Goal: Check status: Check status

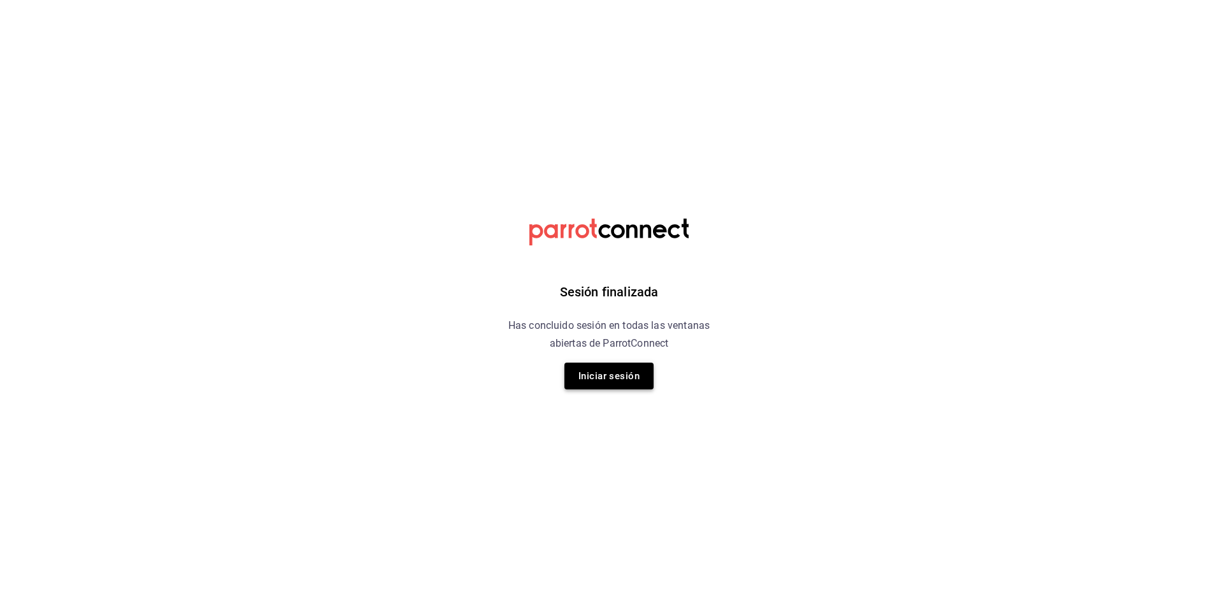
click at [628, 385] on button "Iniciar sesión" at bounding box center [609, 376] width 89 height 27
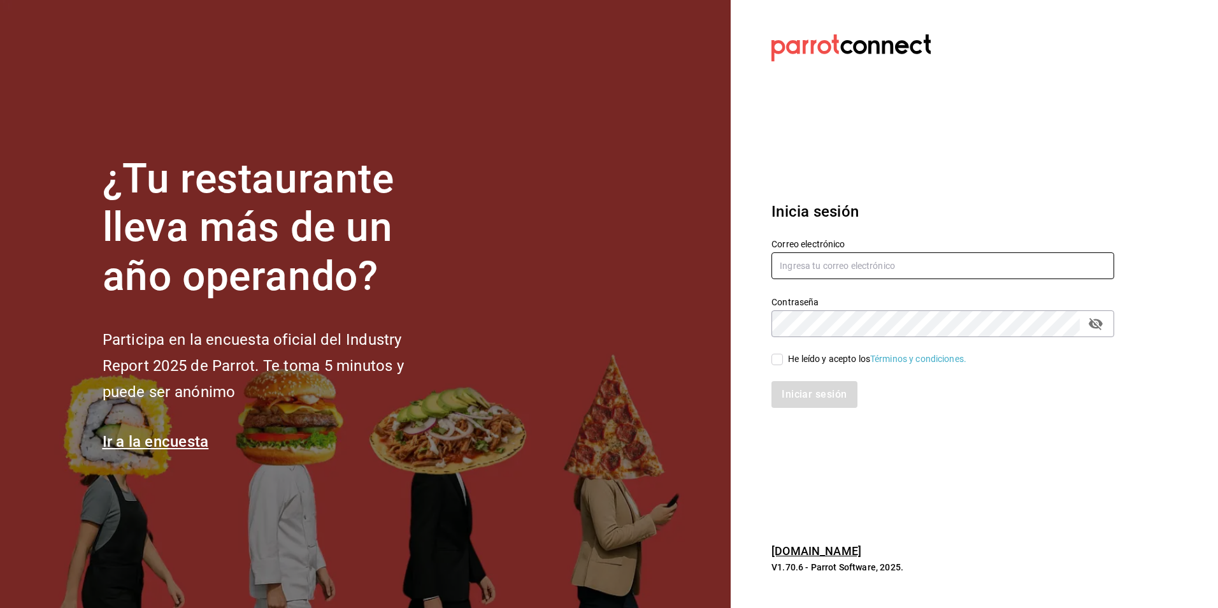
type input "multiuser@comercializadora.com"
click at [776, 361] on input "He leído y acepto los Términos y condiciones." at bounding box center [777, 359] width 11 height 11
checkbox input "true"
click at [816, 411] on div "Inicia sesión Correo electrónico multiuser@comercializadora.com Contraseña Cont…" at bounding box center [943, 304] width 343 height 239
click at [835, 406] on button "Iniciar sesión" at bounding box center [815, 394] width 87 height 27
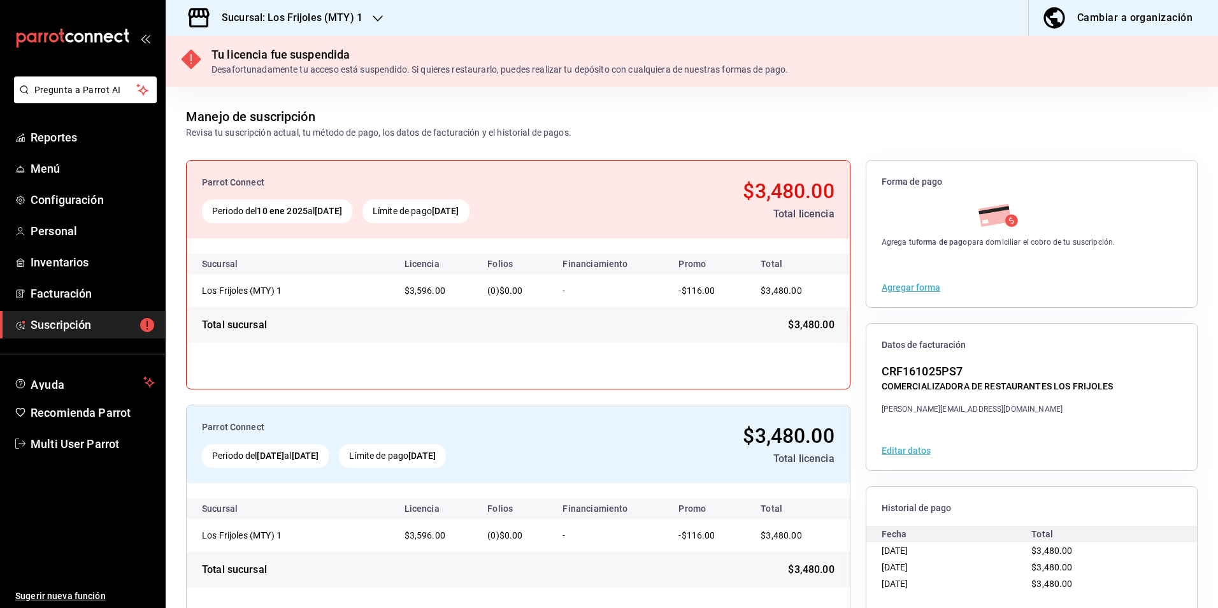
click at [321, 10] on h3 "Sucursal: Los Frijoles (MTY) 1" at bounding box center [287, 17] width 151 height 15
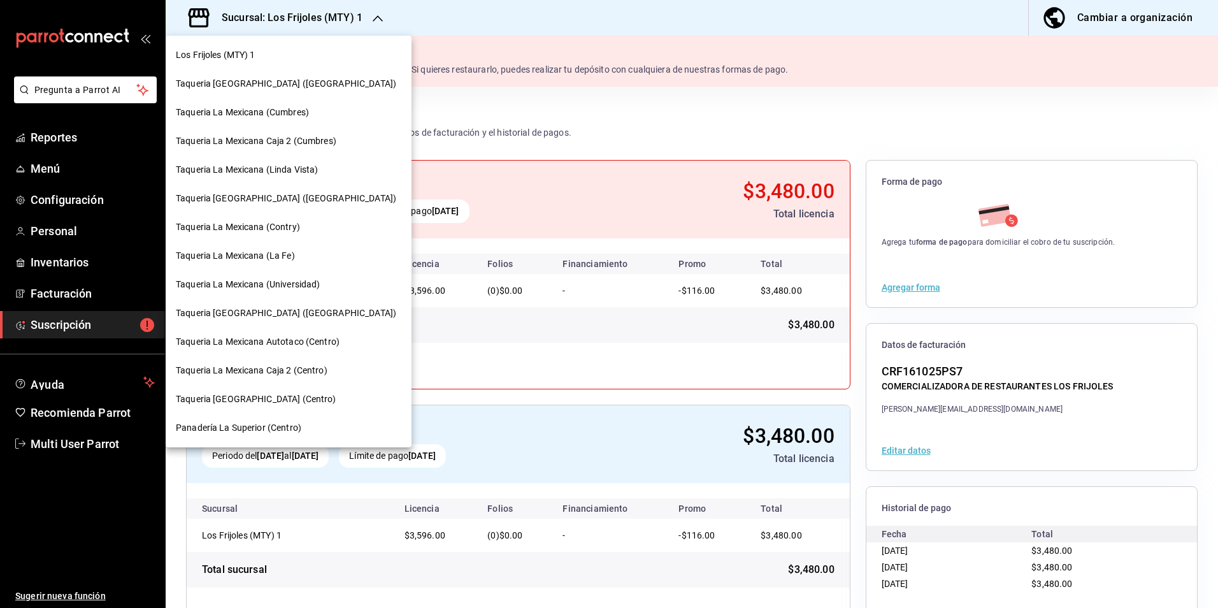
click at [297, 294] on div "Taqueria La Mexicana (Universidad)" at bounding box center [289, 284] width 246 height 29
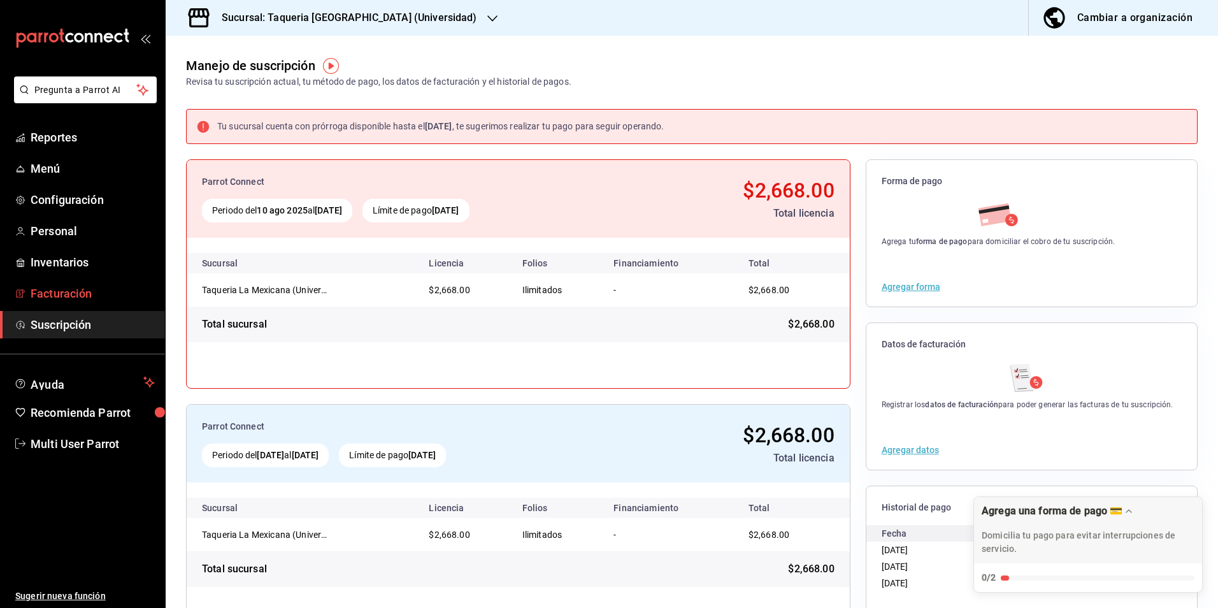
click at [82, 280] on link "Facturación" at bounding box center [82, 293] width 165 height 27
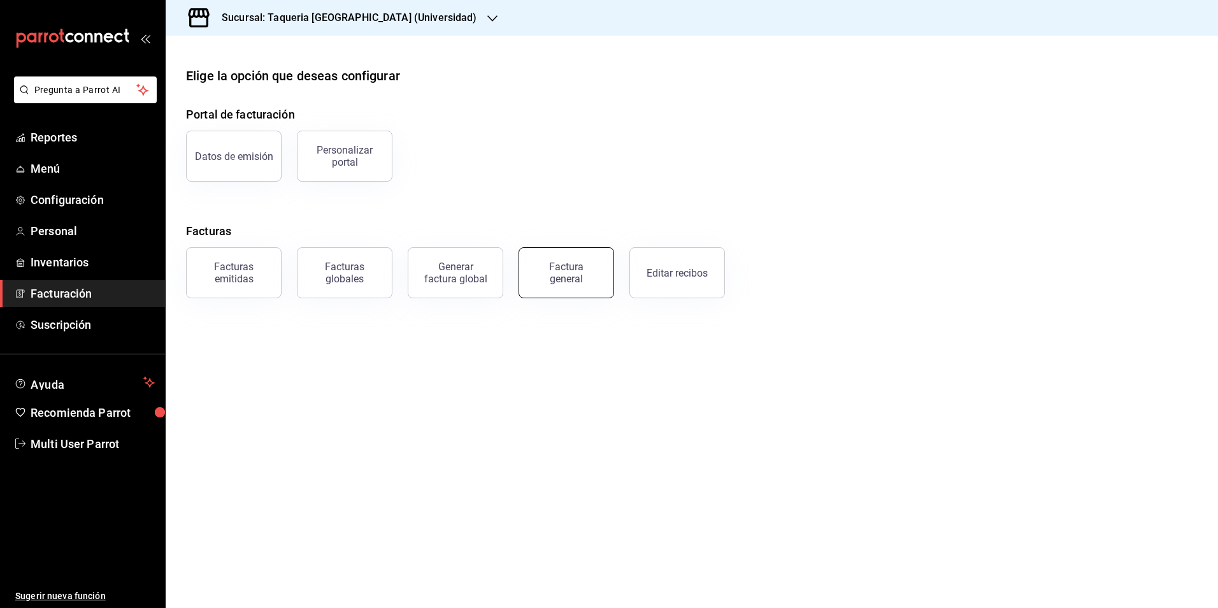
click at [557, 286] on button "Factura general" at bounding box center [567, 272] width 96 height 51
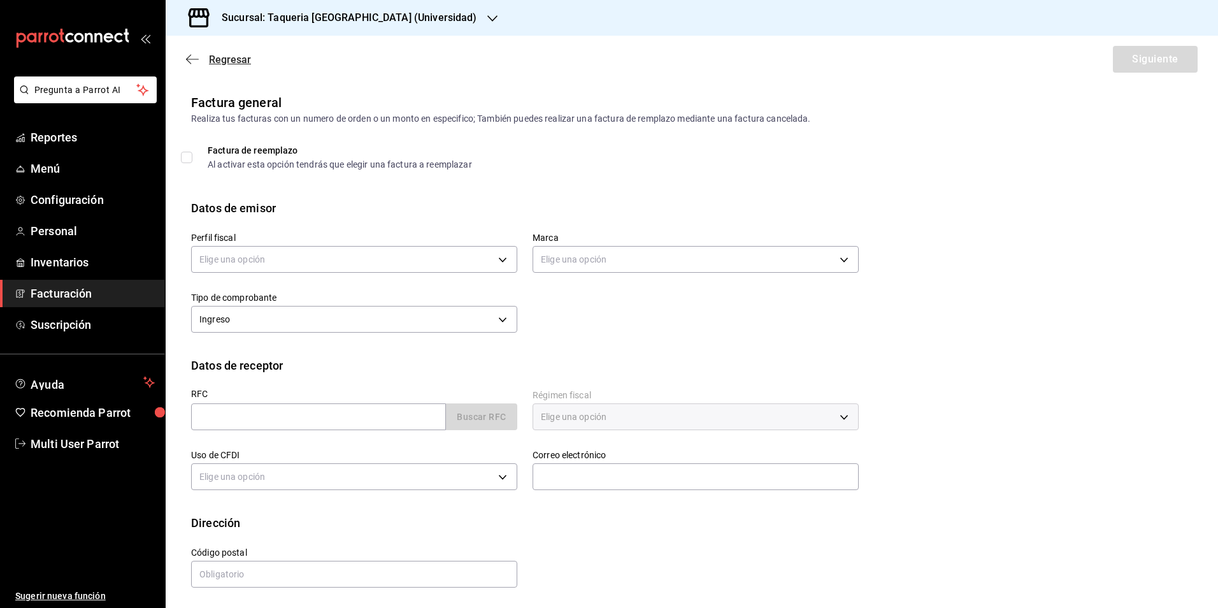
click at [188, 59] on icon "button" at bounding box center [192, 59] width 13 height 1
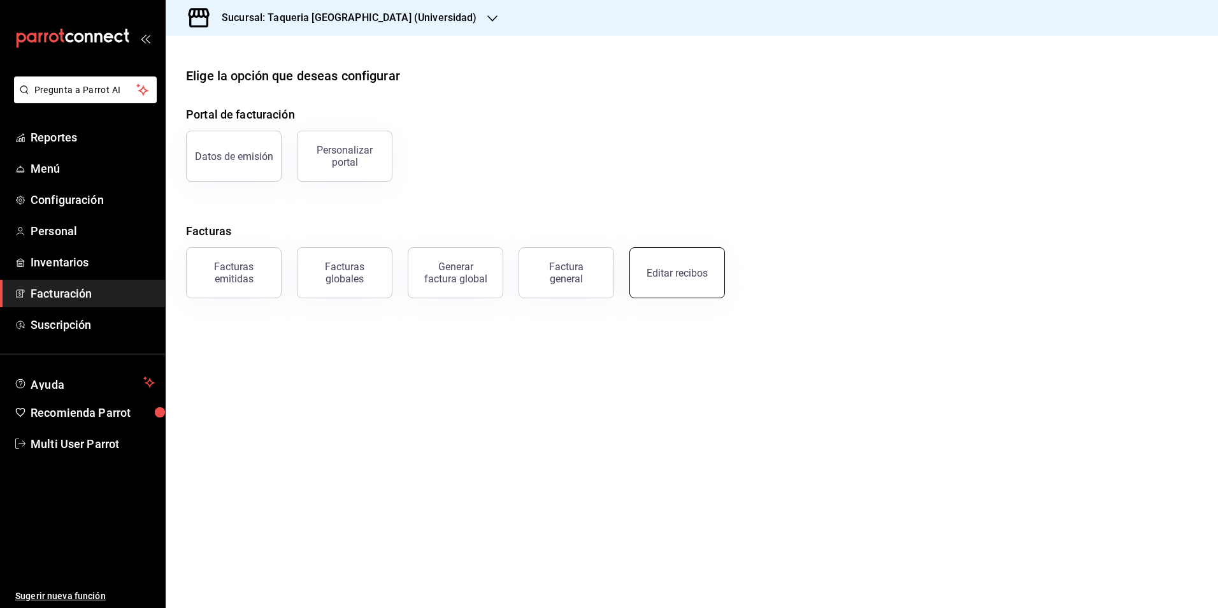
click at [691, 282] on button "Editar recibos" at bounding box center [678, 272] width 96 height 51
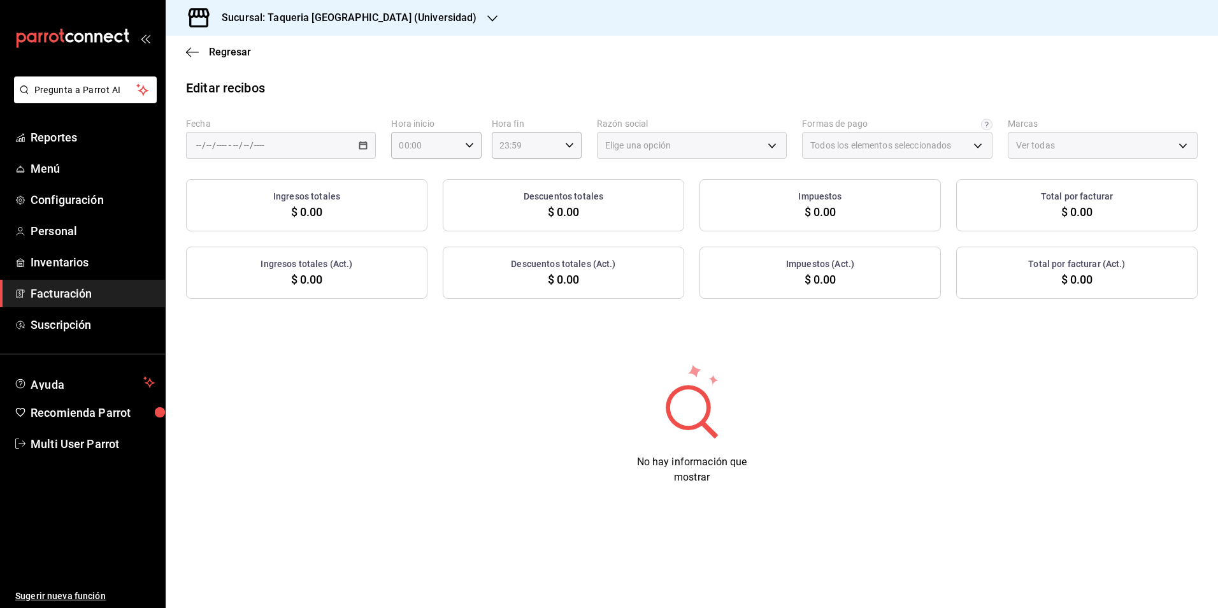
type input "0bd58b25-b985-4fc1-bef1-2208f68e9b01"
click at [84, 141] on span "Reportes" at bounding box center [93, 137] width 124 height 17
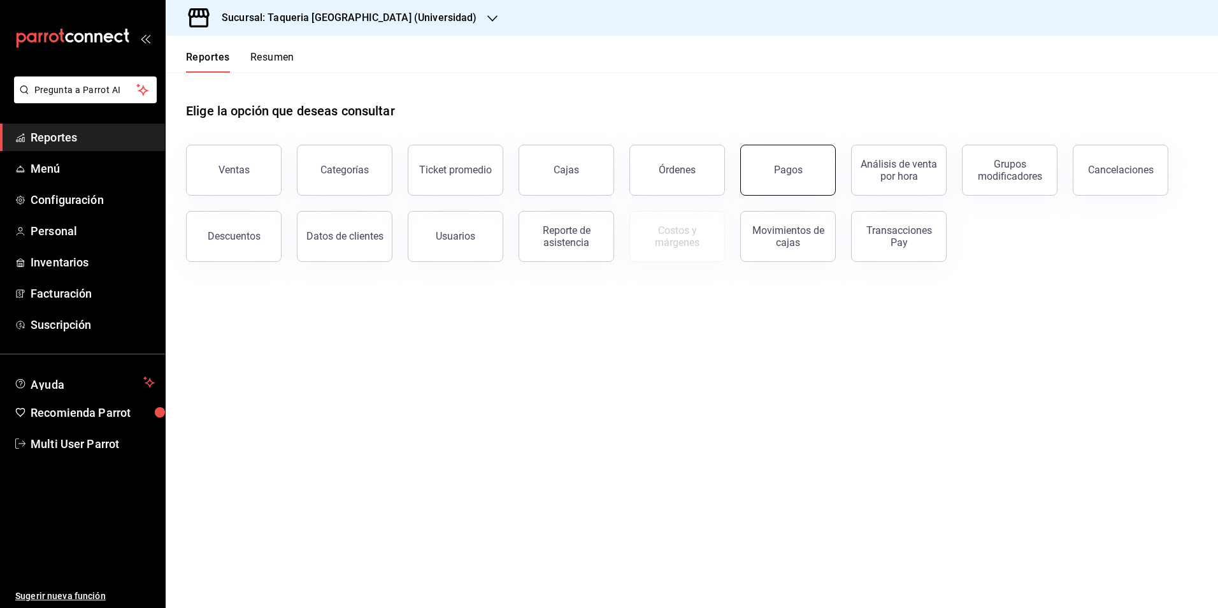
click at [807, 170] on button "Pagos" at bounding box center [789, 170] width 96 height 51
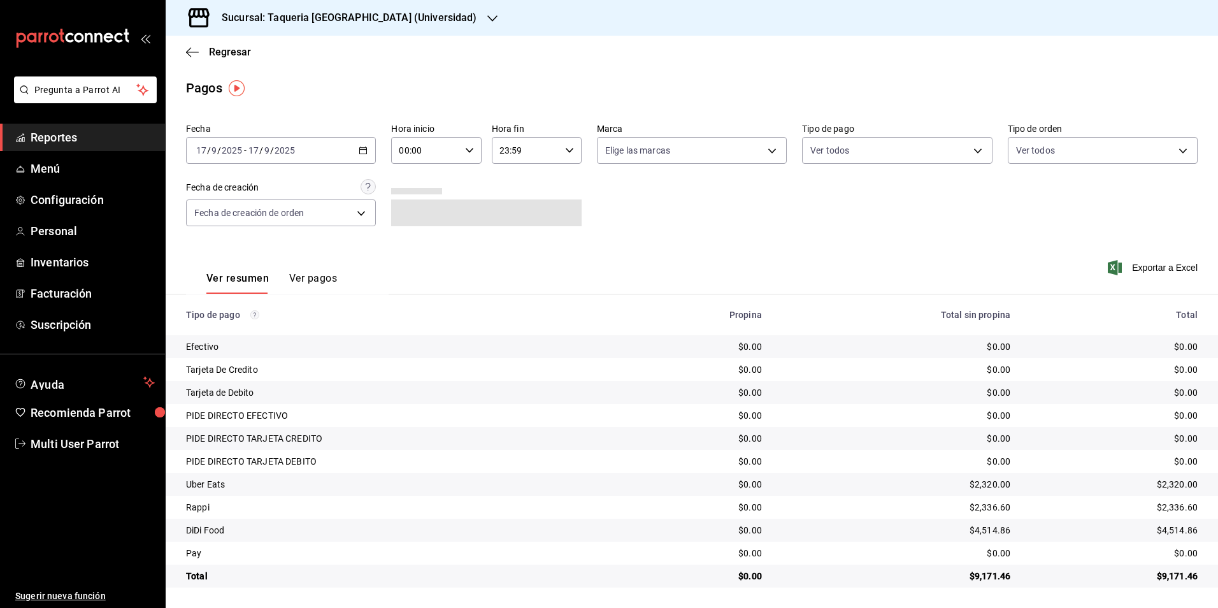
click at [343, 141] on div "[DATE] [DATE] - [DATE] [DATE]" at bounding box center [281, 150] width 190 height 27
click at [256, 324] on li "Rango de fechas" at bounding box center [246, 332] width 119 height 29
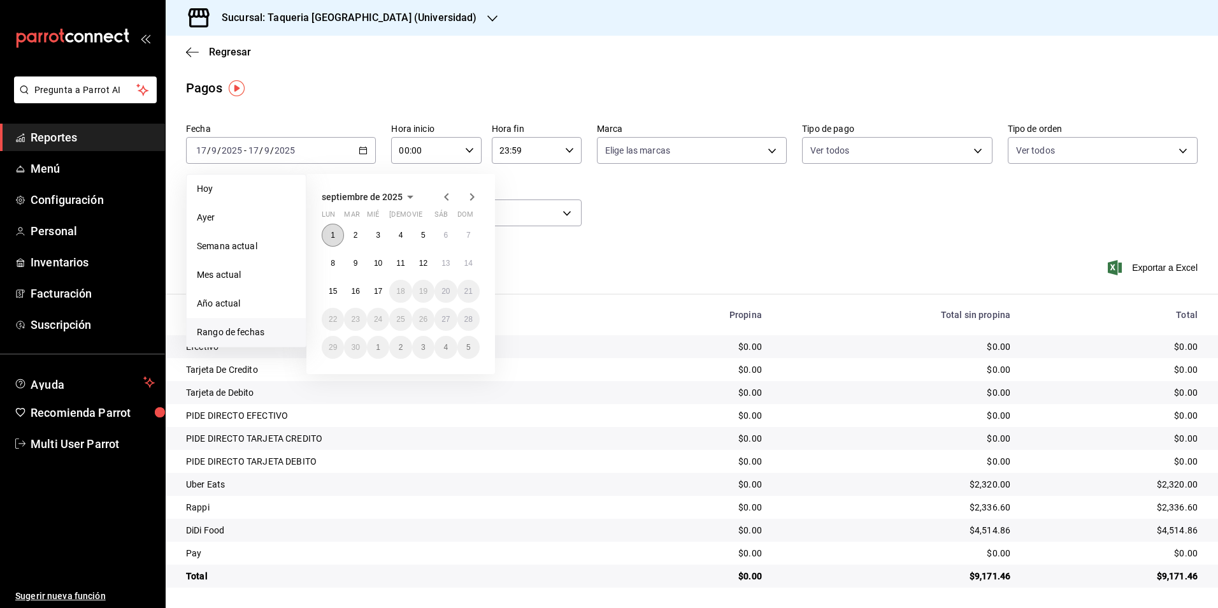
click at [326, 242] on button "1" at bounding box center [333, 235] width 22 height 23
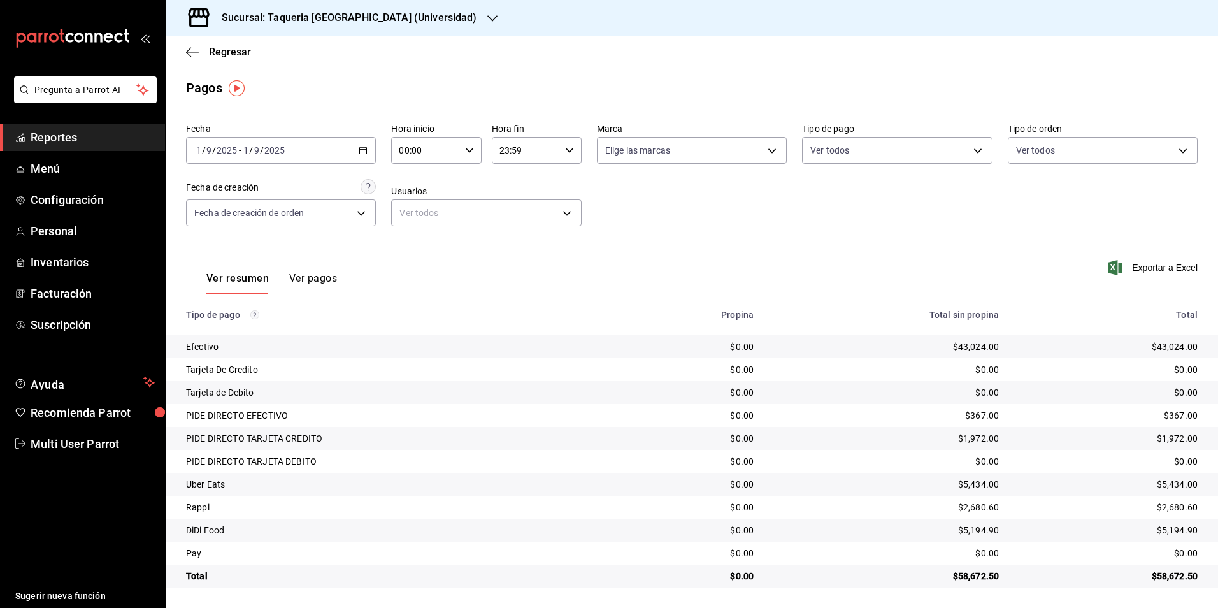
click at [771, 235] on div "Fecha [DATE] [DATE] - [DATE] [DATE] Hora inicio 00:00 Hora inicio Hora fin 23:5…" at bounding box center [692, 180] width 1012 height 124
click at [256, 155] on input "9" at bounding box center [257, 150] width 6 height 10
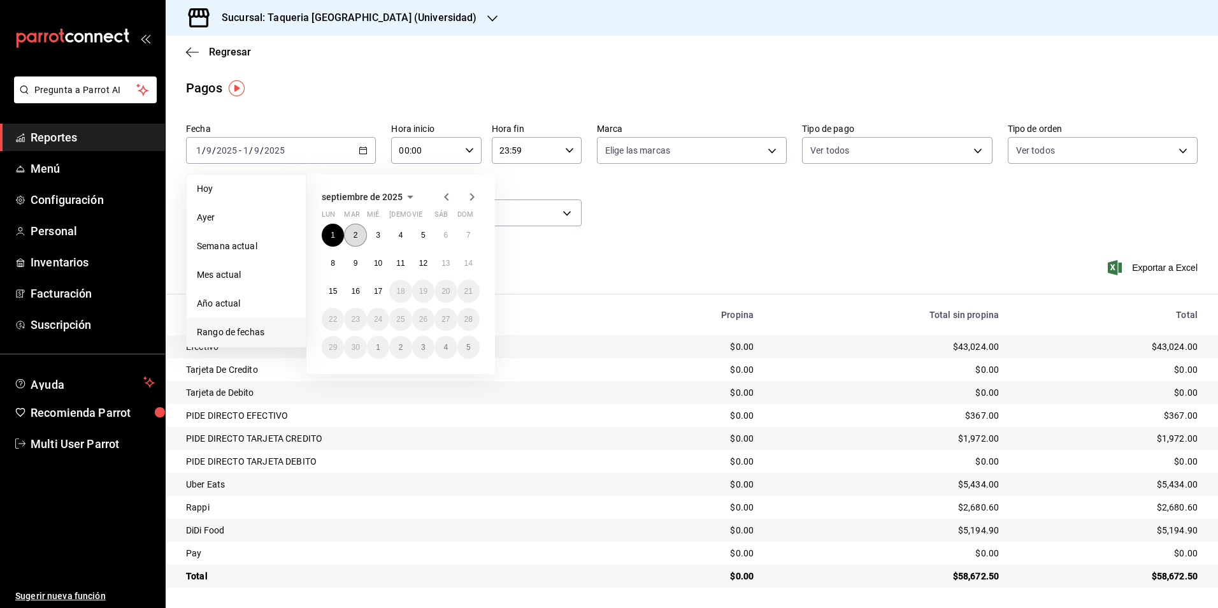
click at [358, 231] on button "2" at bounding box center [355, 235] width 22 height 23
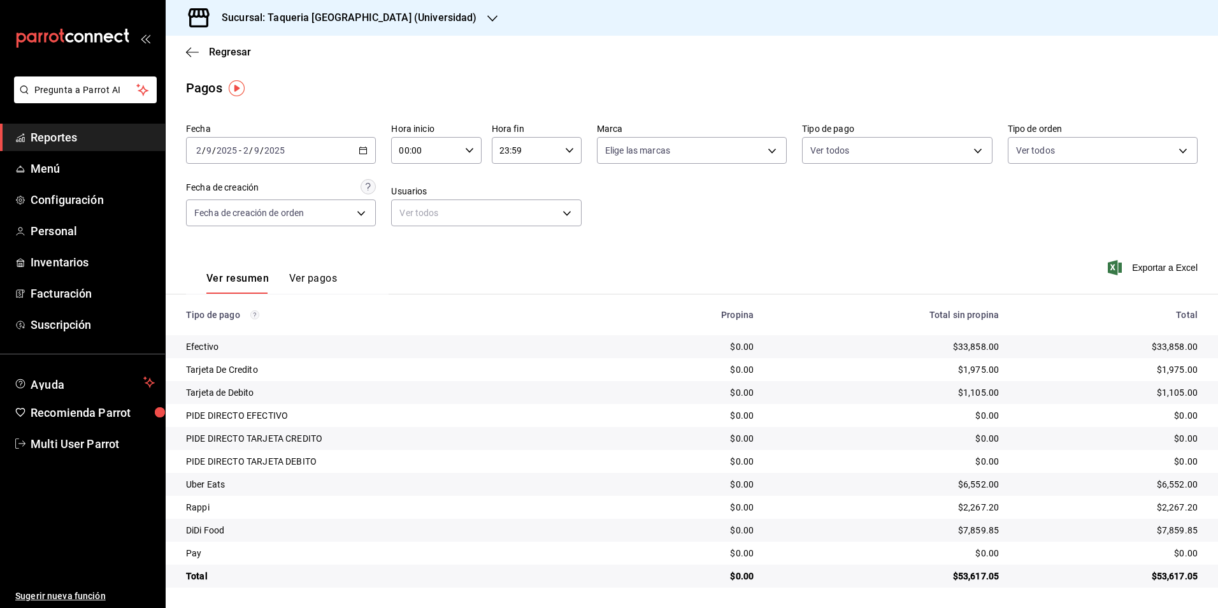
click at [283, 148] on input "2025" at bounding box center [275, 150] width 22 height 10
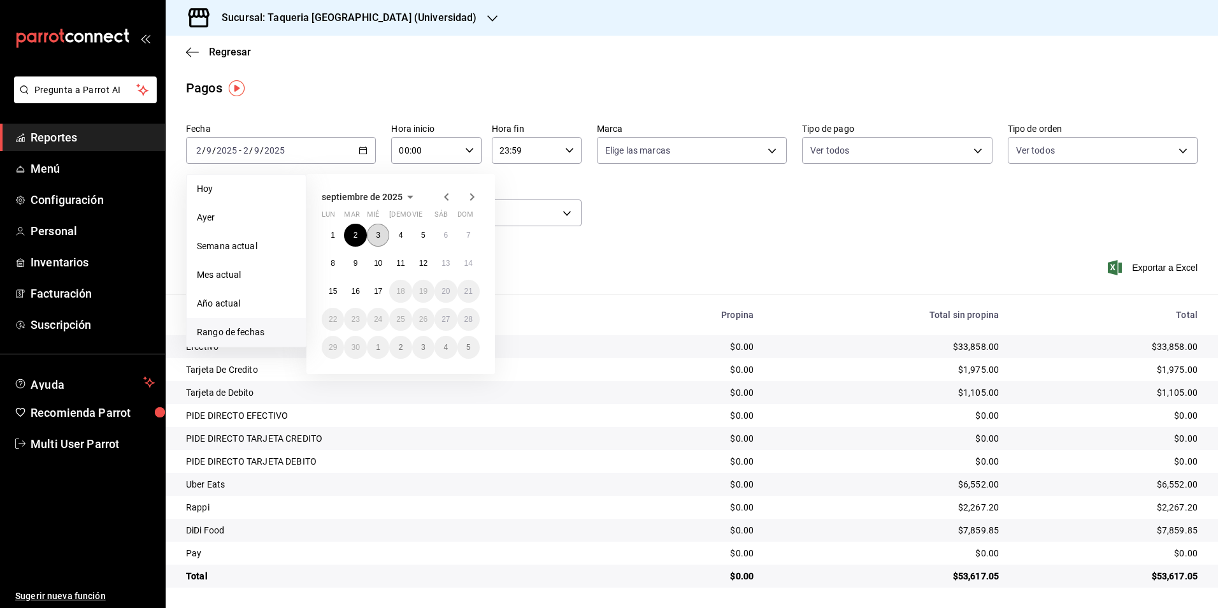
click at [373, 238] on button "3" at bounding box center [378, 235] width 22 height 23
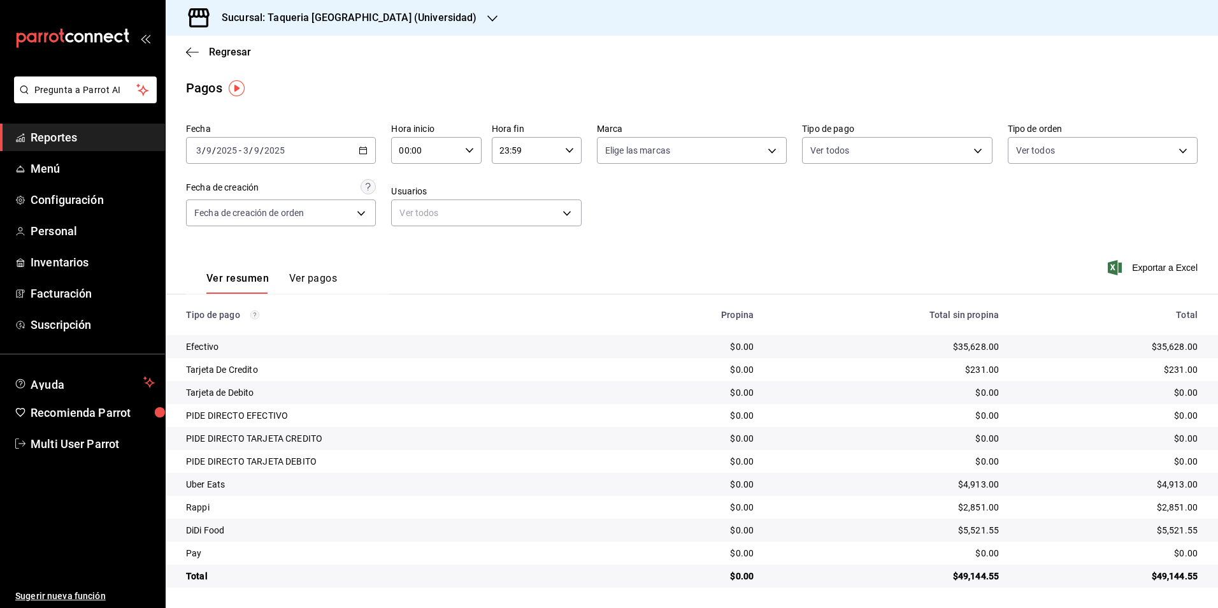
click at [333, 133] on div "Fecha [DATE] [DATE] - [DATE] [DATE]" at bounding box center [281, 143] width 190 height 41
click at [345, 164] on div "Fecha [DATE] [DATE] - [DATE] [DATE] Hora inicio 00:00 Hora inicio Hora fin 23:5…" at bounding box center [692, 180] width 1012 height 124
click at [359, 169] on div "Fecha [DATE] [DATE] - [DATE] [DATE] Hora inicio 00:00 Hora inicio Hora fin 23:5…" at bounding box center [692, 180] width 1012 height 124
click at [358, 158] on div "[DATE] [DATE] - [DATE] [DATE]" at bounding box center [281, 150] width 190 height 27
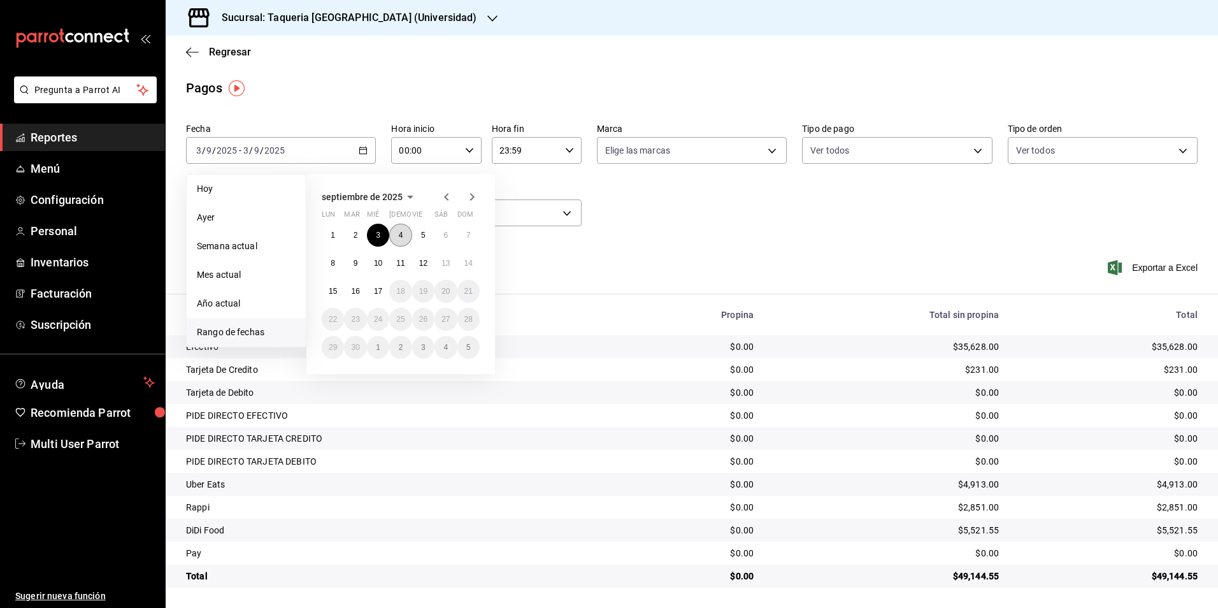
click at [400, 235] on abbr "4" at bounding box center [401, 235] width 4 height 9
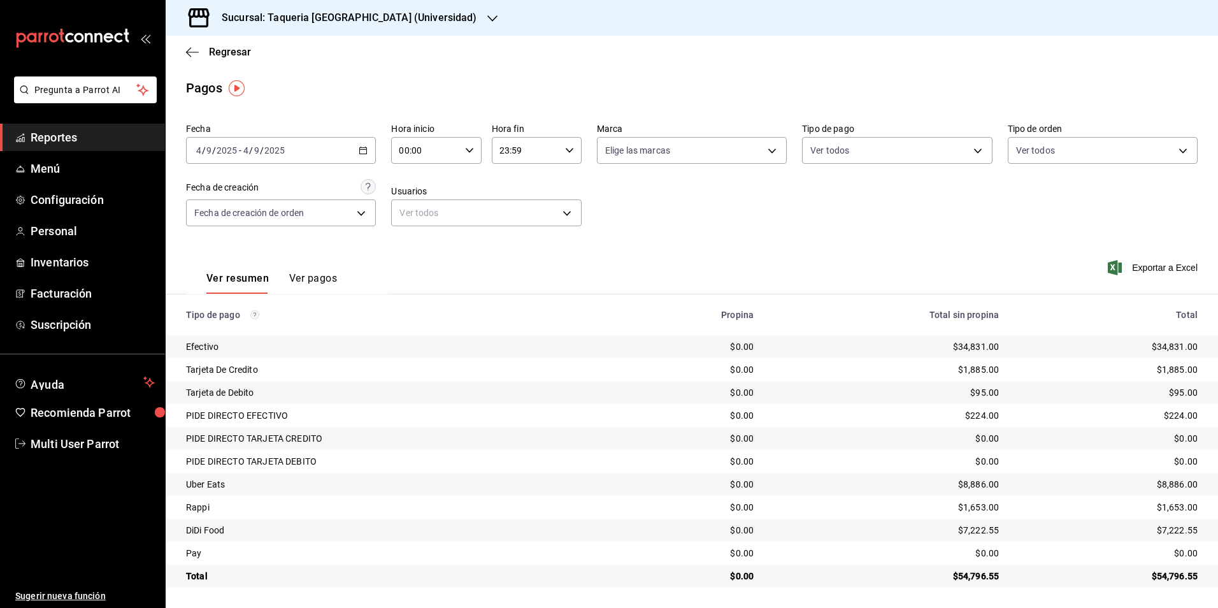
click at [362, 154] on \(Stroke\) "button" at bounding box center [363, 150] width 8 height 7
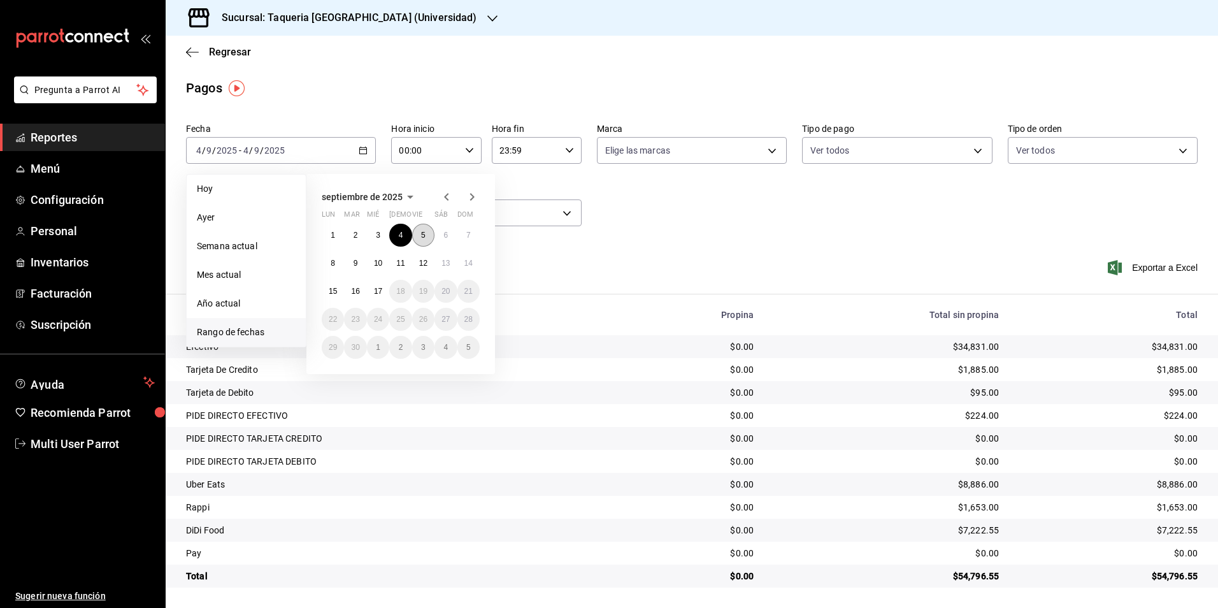
click at [428, 230] on button "5" at bounding box center [423, 235] width 22 height 23
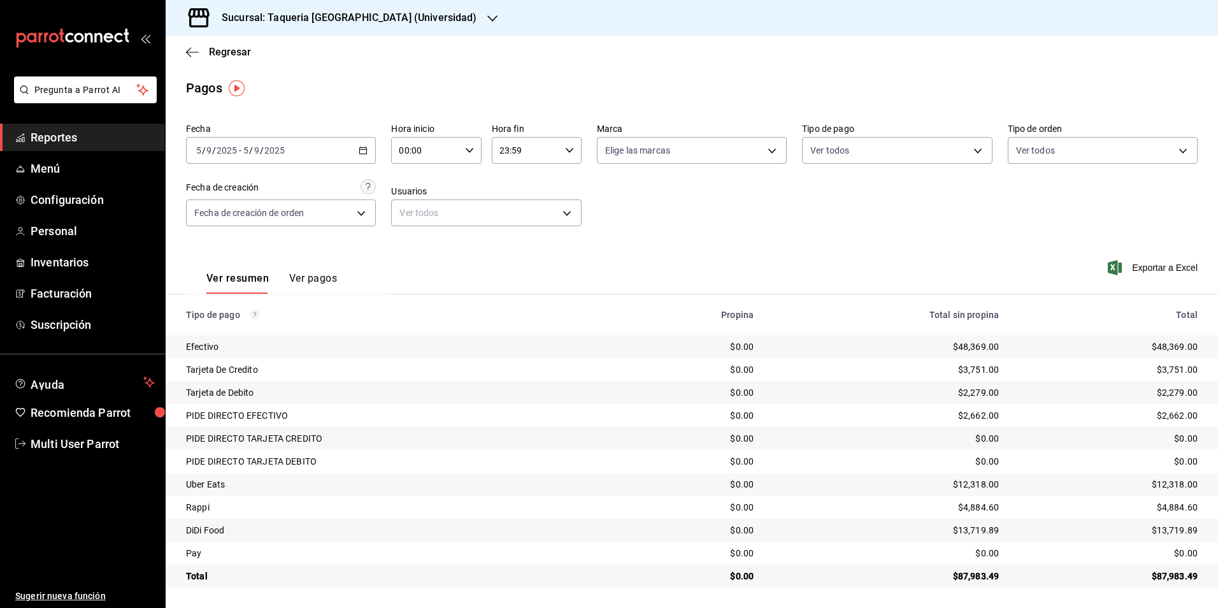
click at [296, 157] on div "[DATE] [DATE] - [DATE] [DATE]" at bounding box center [281, 150] width 190 height 27
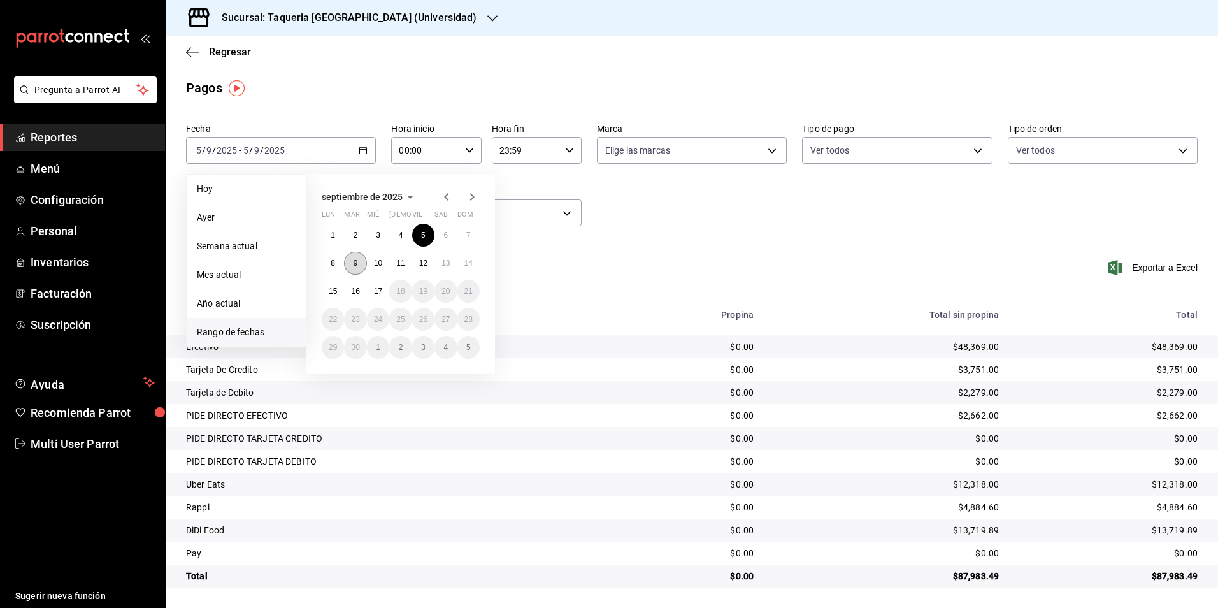
click at [361, 263] on button "9" at bounding box center [355, 263] width 22 height 23
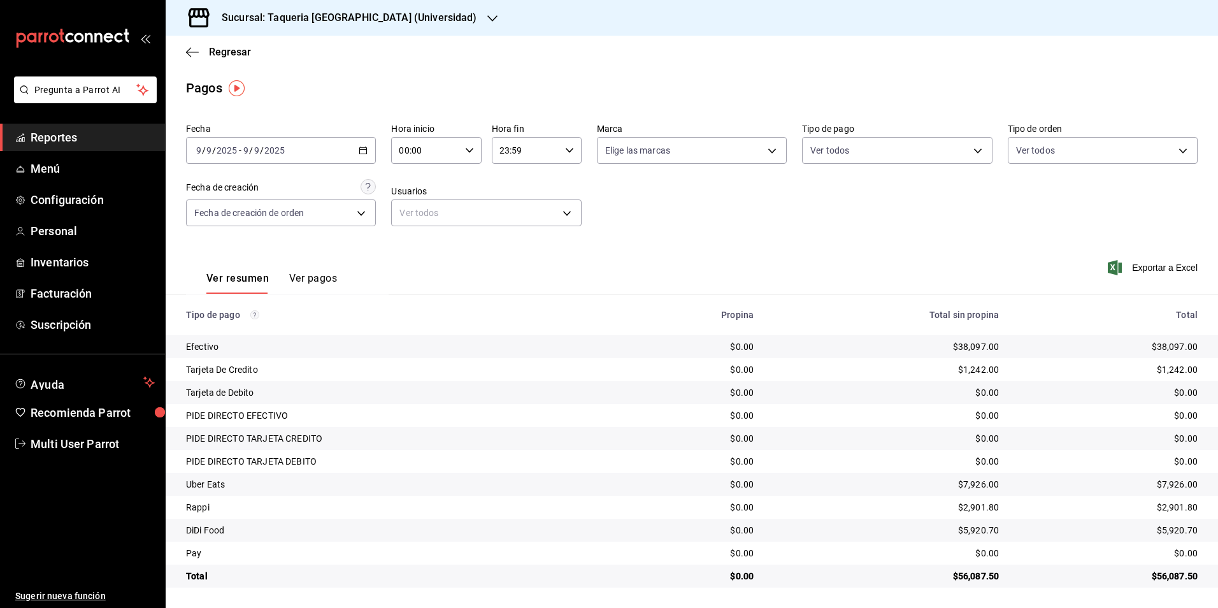
click at [313, 146] on div "[DATE] [DATE] - [DATE] [DATE]" at bounding box center [281, 150] width 190 height 27
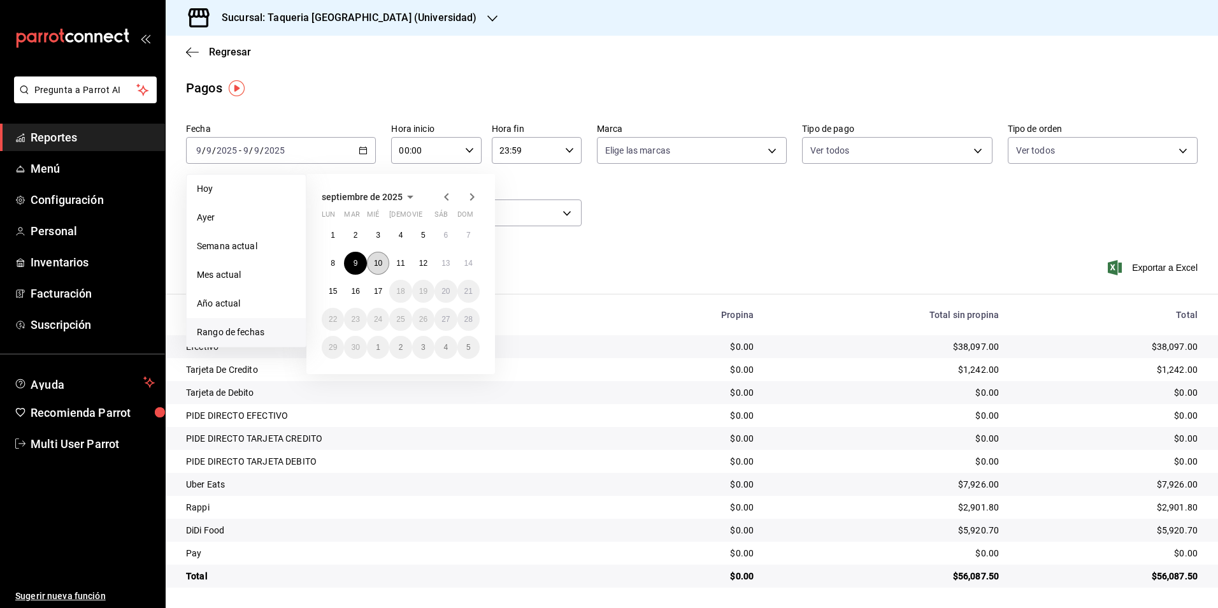
click at [370, 254] on button "10" at bounding box center [378, 263] width 22 height 23
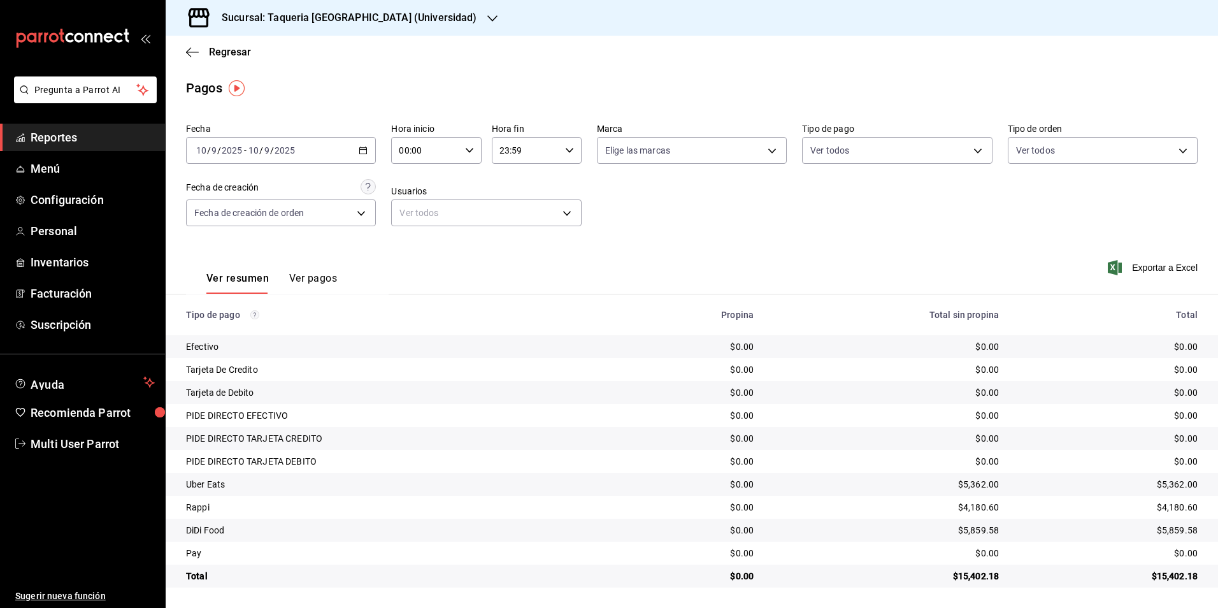
click at [340, 144] on div "[DATE] [DATE] - [DATE] [DATE]" at bounding box center [281, 150] width 190 height 27
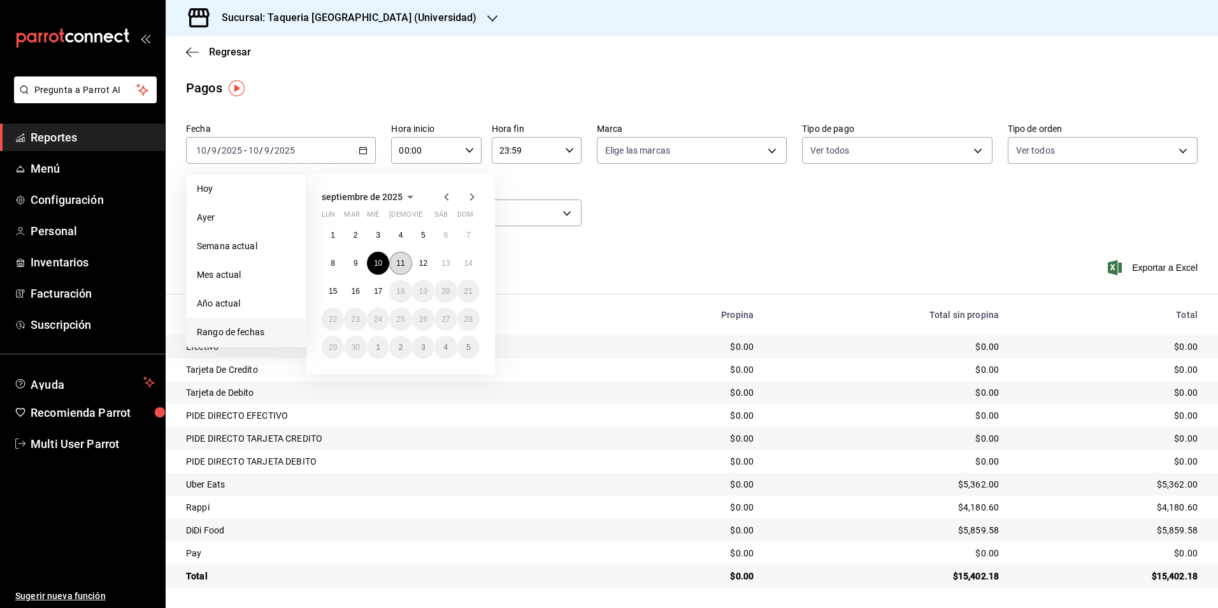
click at [401, 263] on abbr "11" at bounding box center [400, 263] width 8 height 9
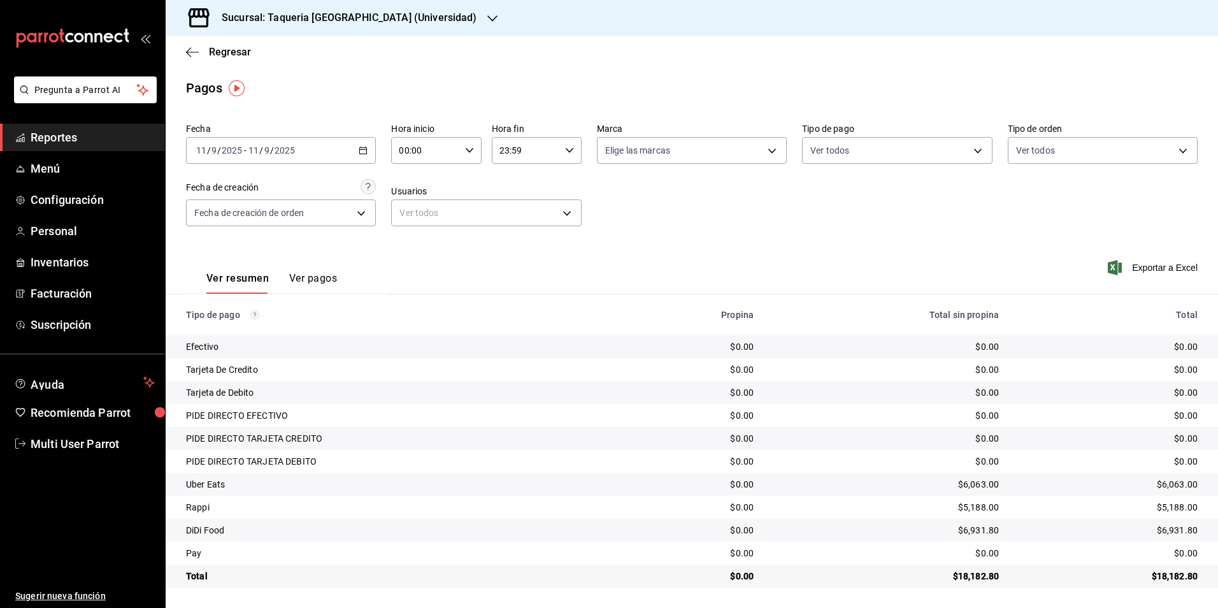
click at [317, 147] on div "[DATE] [DATE] - [DATE] [DATE]" at bounding box center [281, 150] width 190 height 27
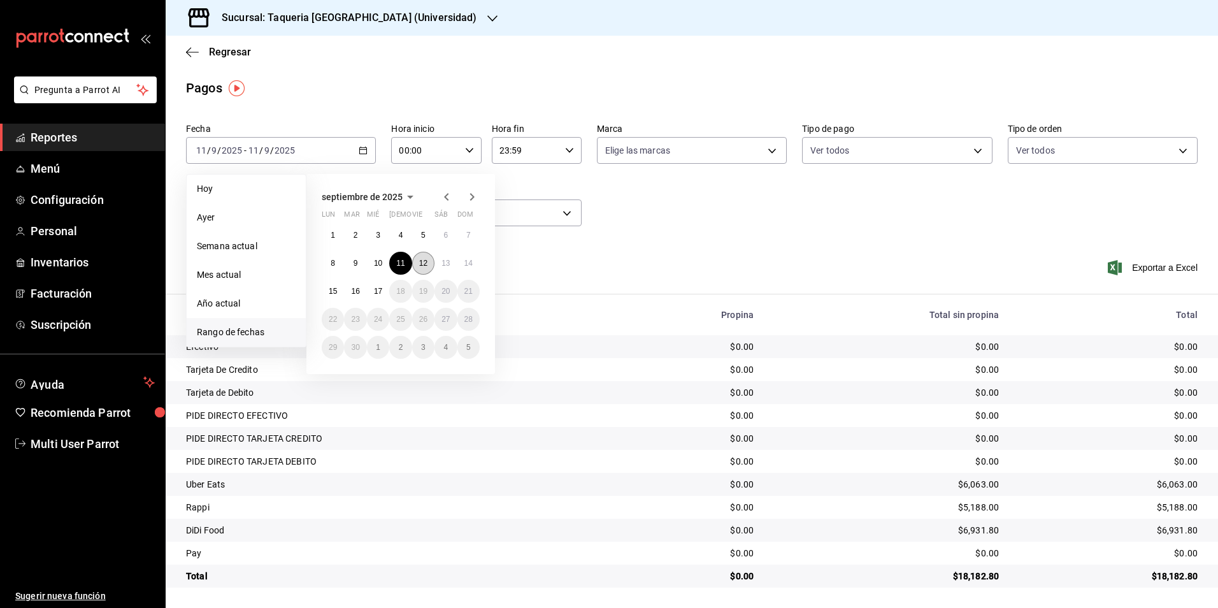
click at [430, 264] on button "12" at bounding box center [423, 263] width 22 height 23
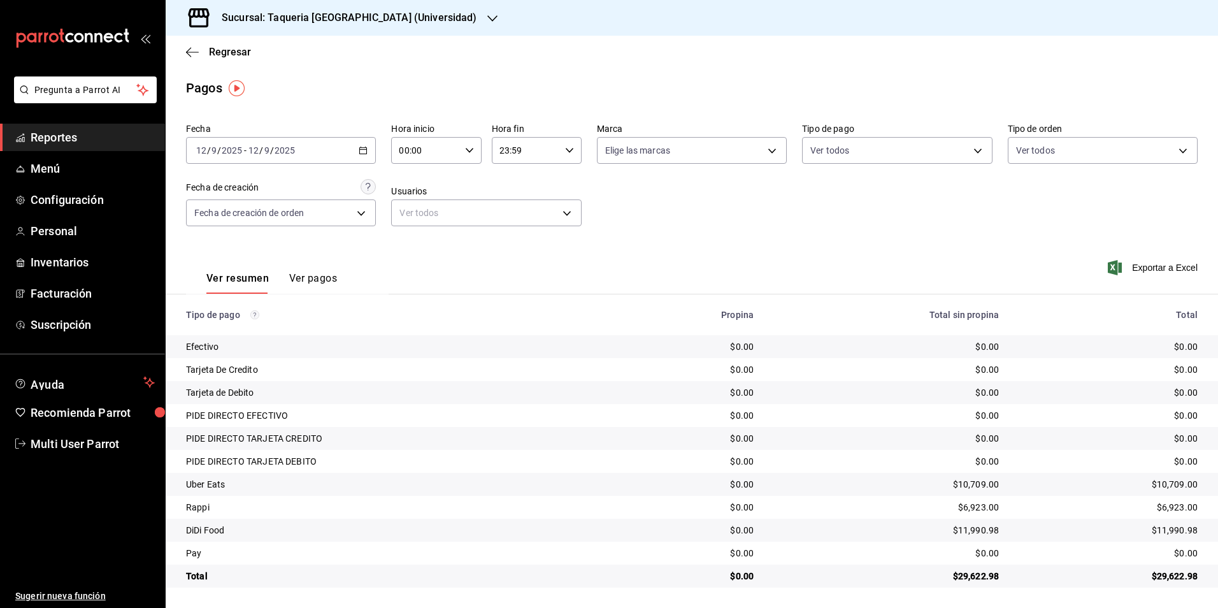
click at [337, 147] on div "[DATE] [DATE] - [DATE] [DATE]" at bounding box center [281, 150] width 190 height 27
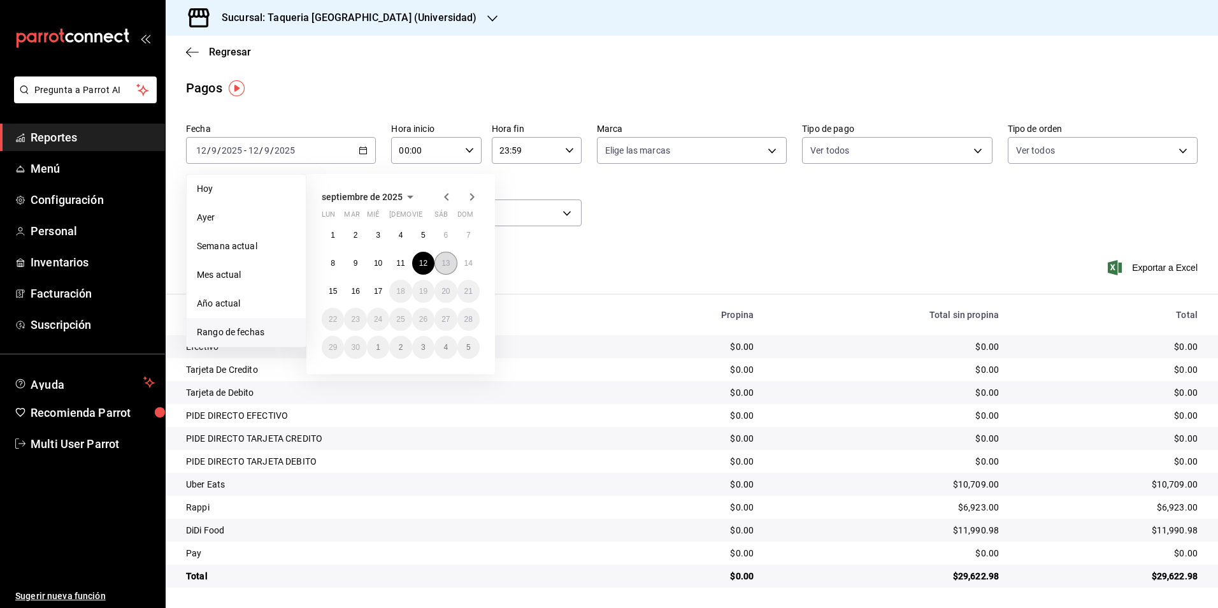
click at [451, 259] on button "13" at bounding box center [446, 263] width 22 height 23
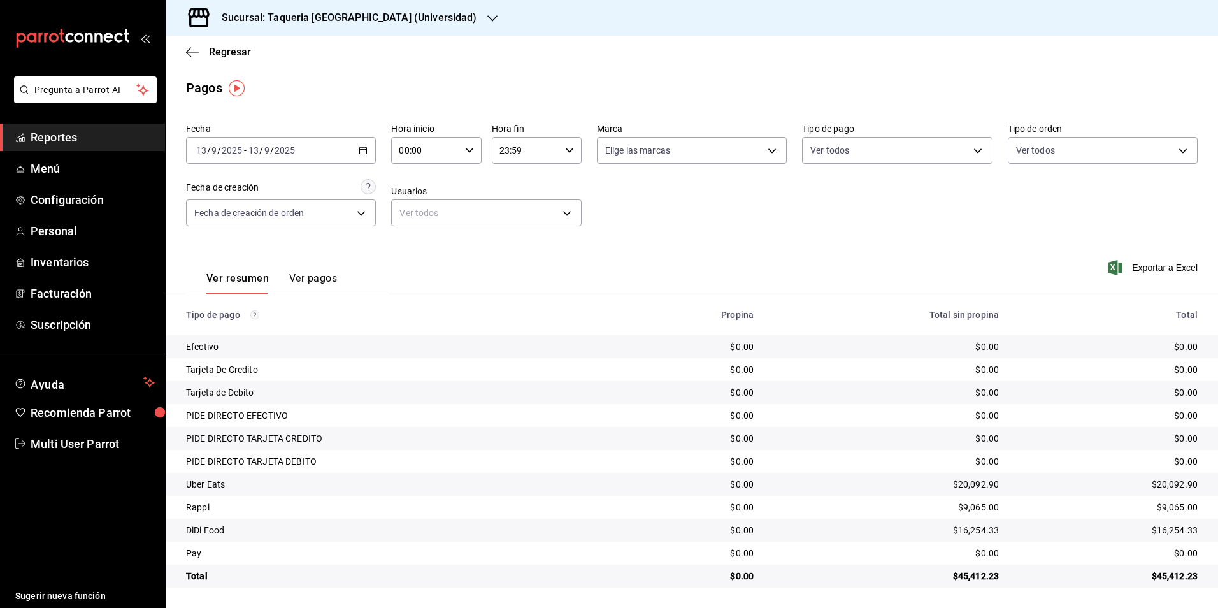
click at [307, 156] on div "[DATE] [DATE] - [DATE] [DATE]" at bounding box center [281, 150] width 190 height 27
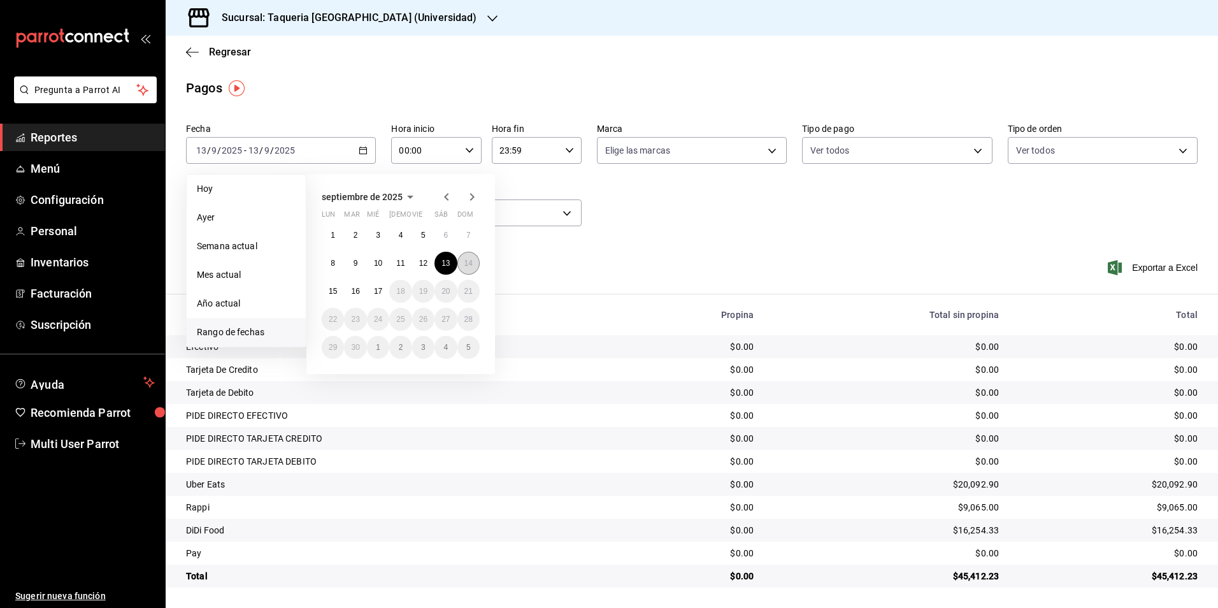
click at [463, 263] on button "14" at bounding box center [469, 263] width 22 height 23
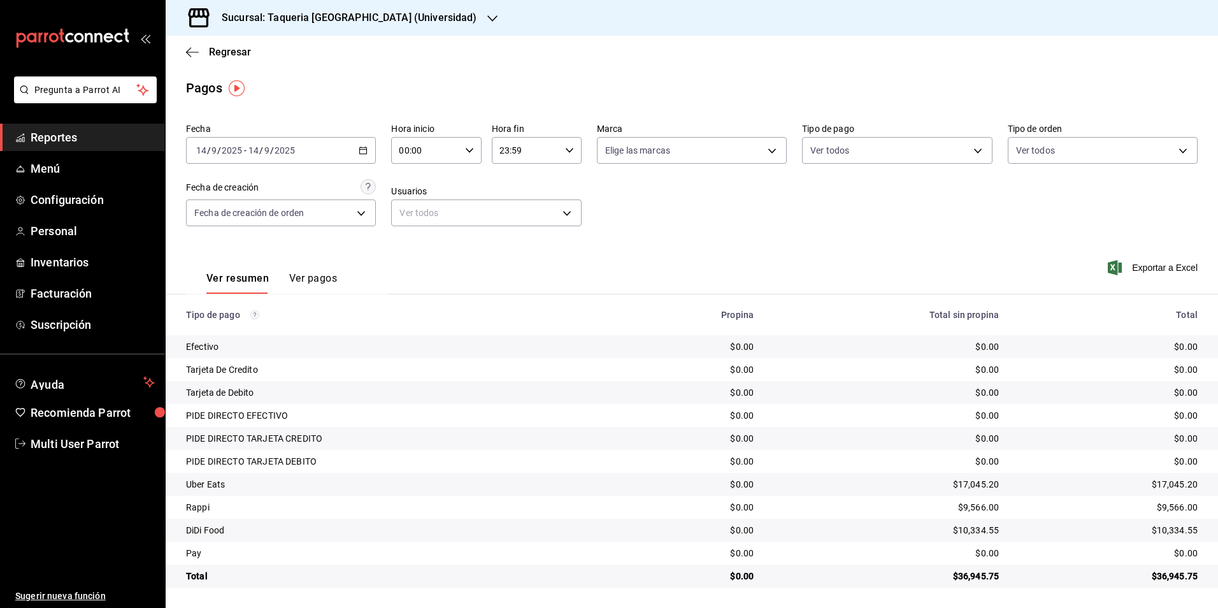
click at [354, 161] on div "[DATE] [DATE] - [DATE] [DATE]" at bounding box center [281, 150] width 190 height 27
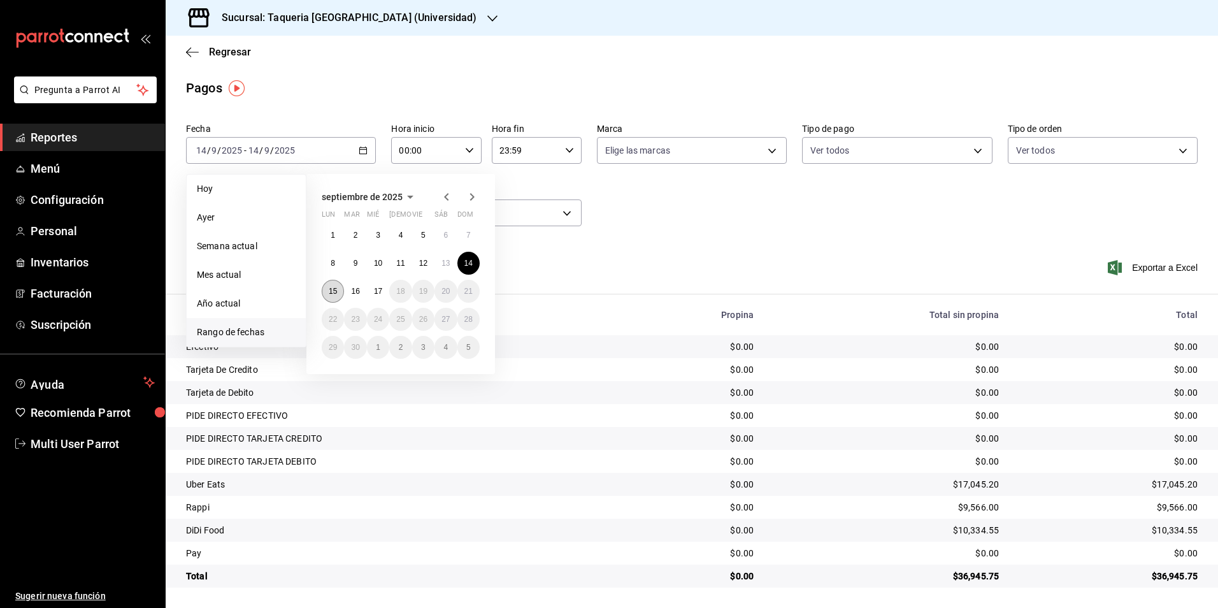
click at [338, 284] on button "15" at bounding box center [333, 291] width 22 height 23
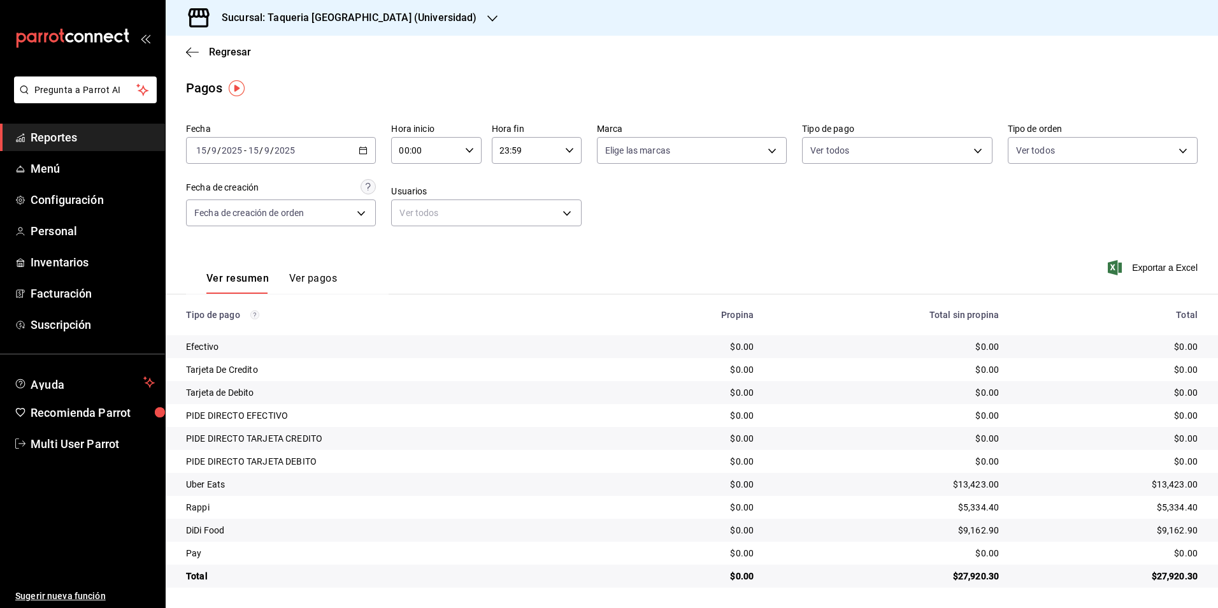
click at [342, 156] on div "[DATE] [DATE] - [DATE] [DATE]" at bounding box center [281, 150] width 190 height 27
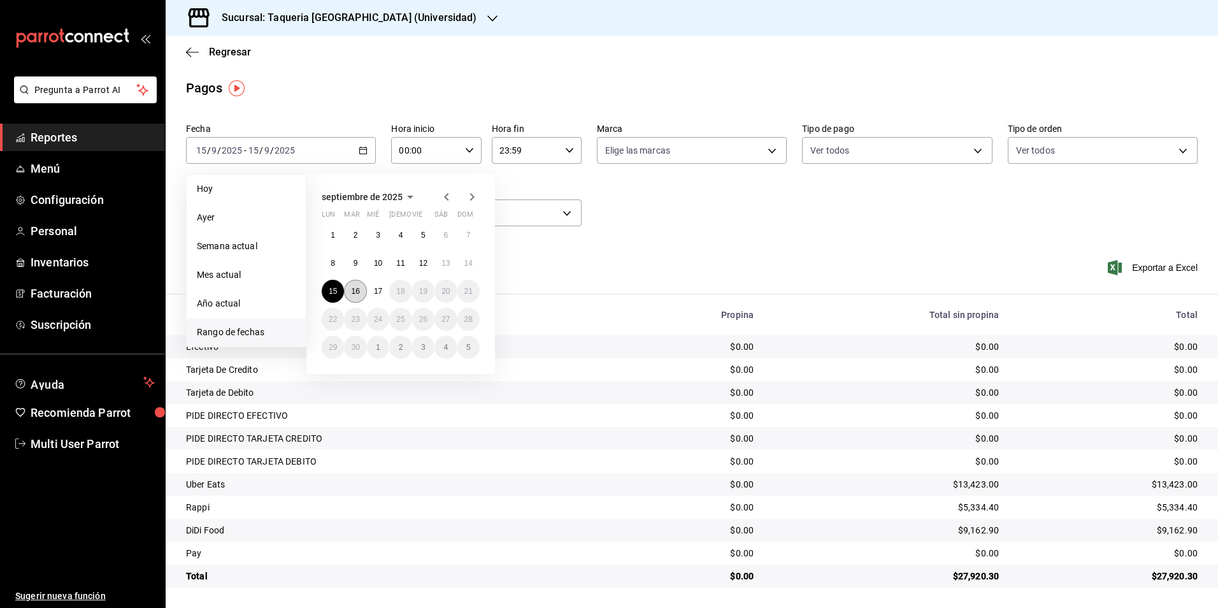
click at [359, 294] on abbr "16" at bounding box center [355, 291] width 8 height 9
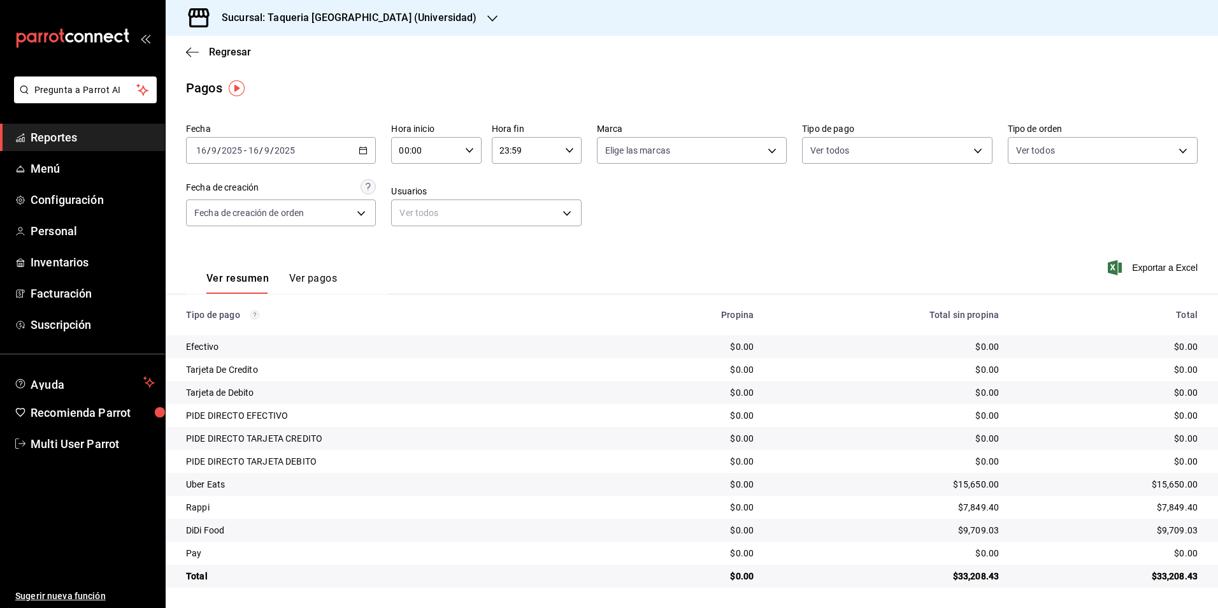
click at [354, 145] on div "[DATE] [DATE] - [DATE] [DATE]" at bounding box center [281, 150] width 190 height 27
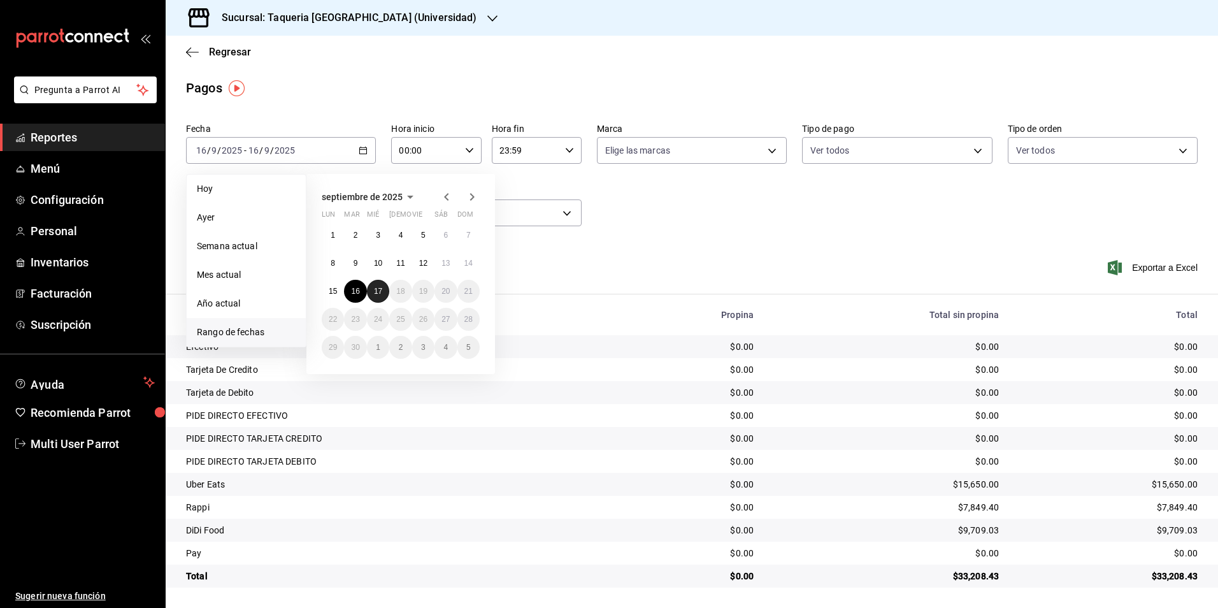
click at [381, 293] on abbr "17" at bounding box center [378, 291] width 8 height 9
